Goal: Find specific page/section: Find specific page/section

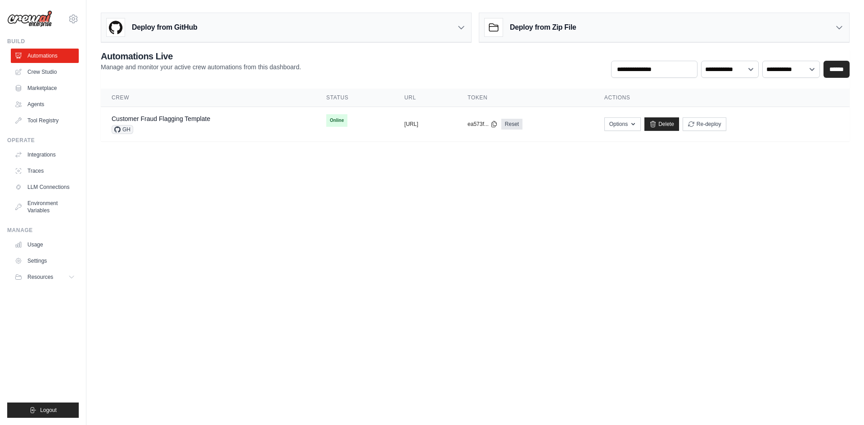
click at [284, 195] on body "[EMAIL_ADDRESS][DOMAIN_NAME] Settings Build Automations Crew Studio" at bounding box center [432, 212] width 864 height 425
click at [59, 121] on link "Tool Registry" at bounding box center [46, 120] width 68 height 14
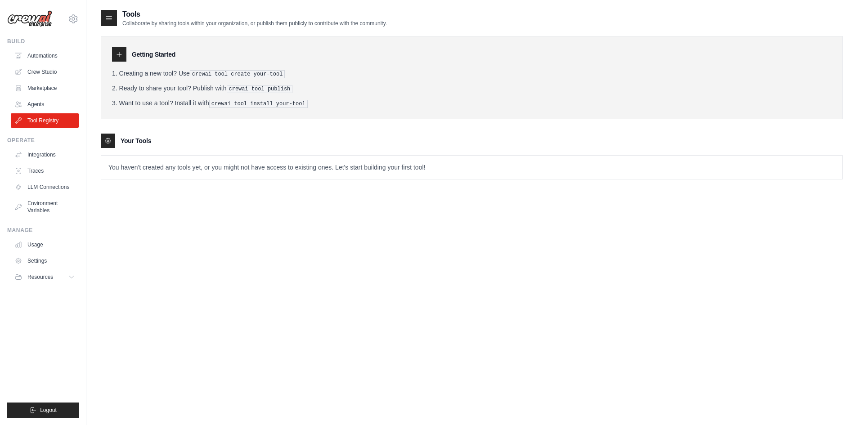
click at [262, 163] on p "You haven't created any tools yet, or you might not have access to existing one…" at bounding box center [471, 167] width 741 height 23
drag, startPoint x: 218, startPoint y: 167, endPoint x: 410, endPoint y: 172, distance: 191.7
click at [408, 172] on p "You haven't created any tools yet, or you might not have access to existing one…" at bounding box center [471, 167] width 741 height 23
click at [437, 172] on p "You haven't created any tools yet, or you might not have access to existing one…" at bounding box center [471, 167] width 741 height 23
click at [435, 164] on p "You haven't created any tools yet, or you might not have access to existing one…" at bounding box center [471, 167] width 741 height 23
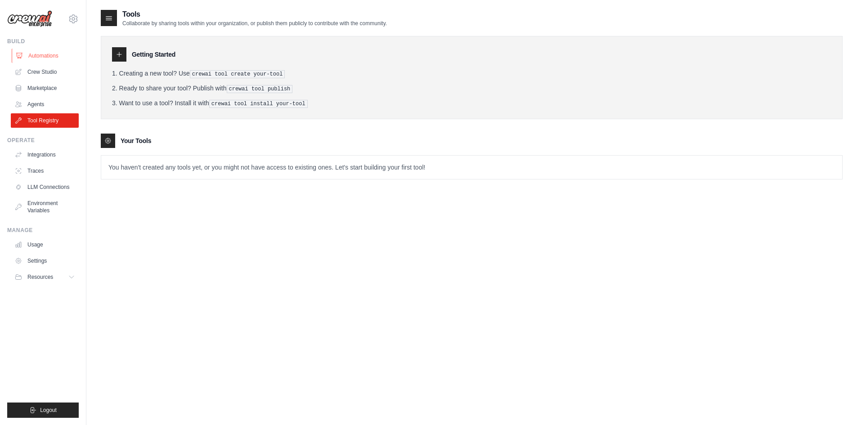
click at [51, 54] on link "Automations" at bounding box center [46, 56] width 68 height 14
